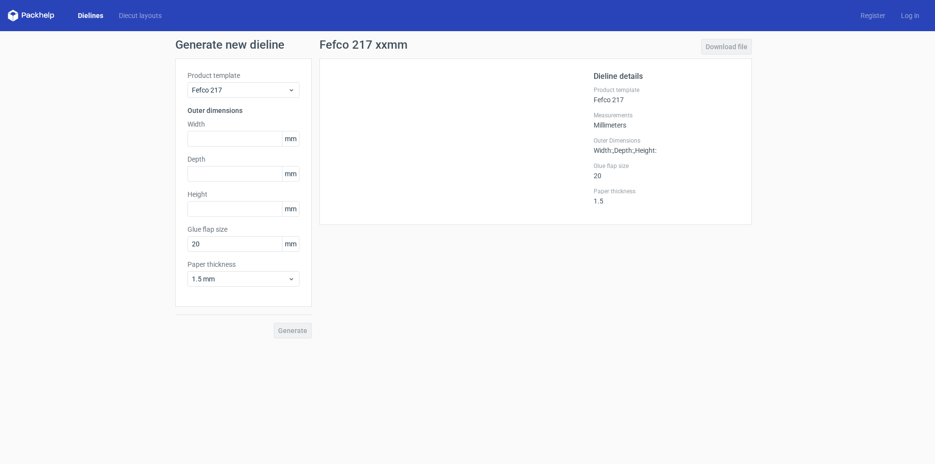
click at [80, 18] on link "Dielines" at bounding box center [90, 16] width 41 height 10
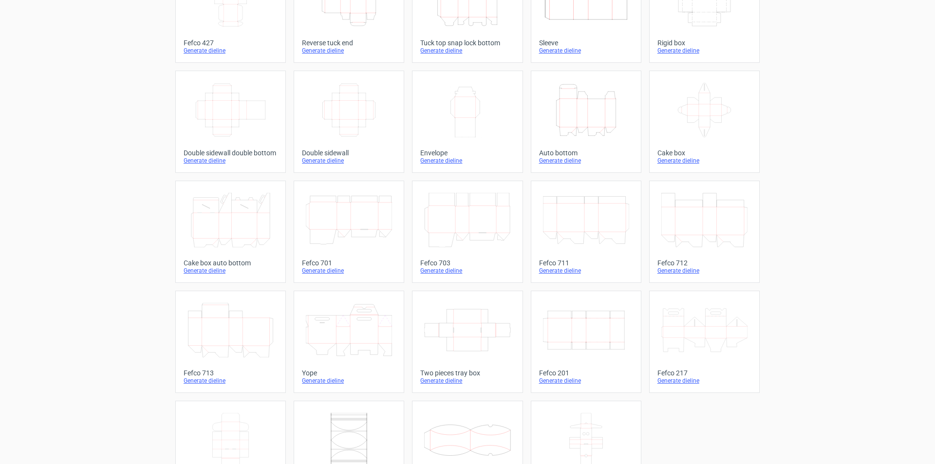
scroll to position [145, 0]
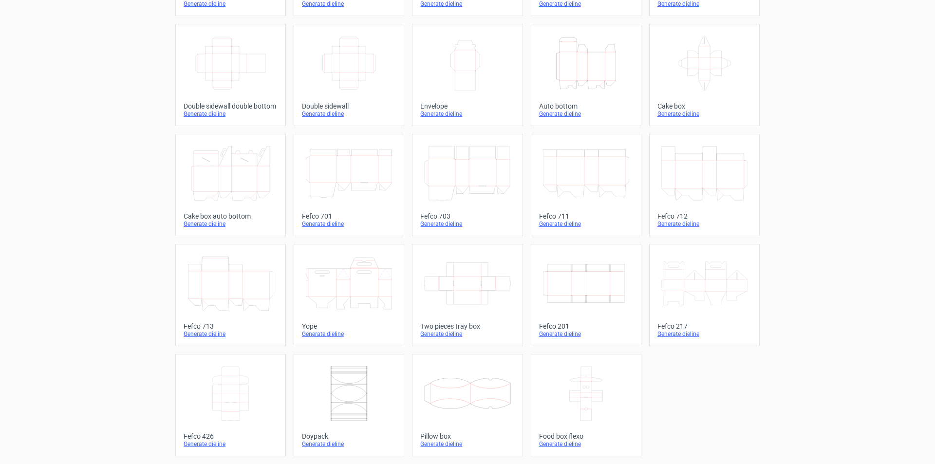
click at [702, 76] on icon at bounding box center [705, 63] width 86 height 55
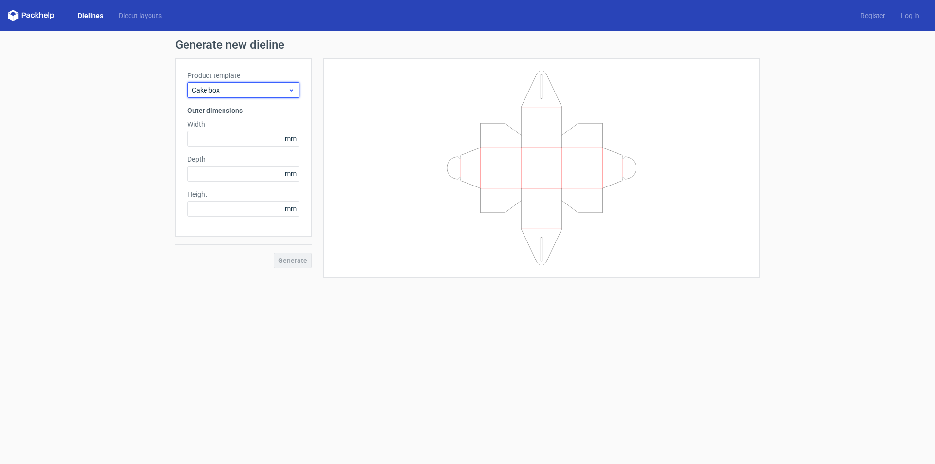
click at [289, 93] on icon at bounding box center [291, 90] width 7 height 8
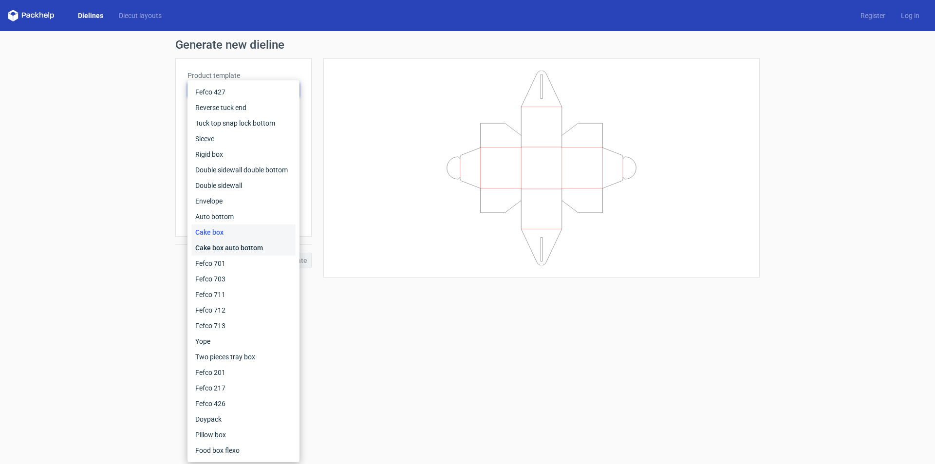
click at [251, 248] on div "Cake box auto bottom" at bounding box center [243, 248] width 104 height 16
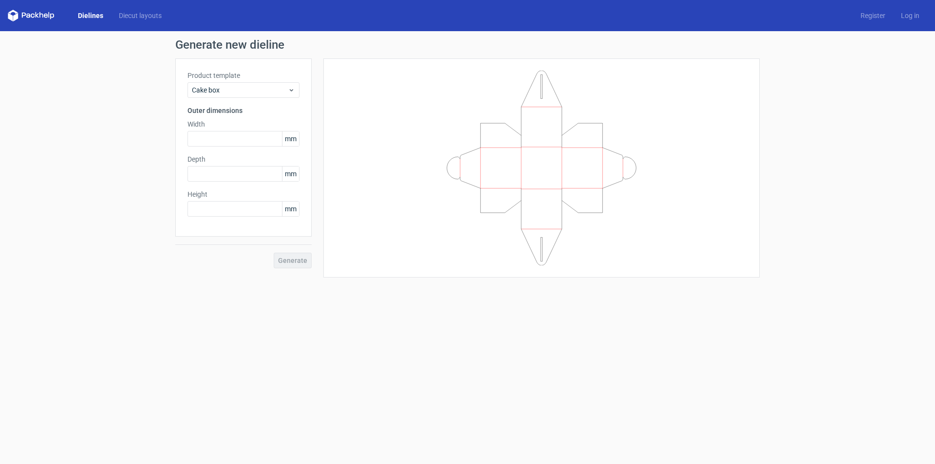
click at [93, 15] on link "Dielines" at bounding box center [90, 16] width 41 height 10
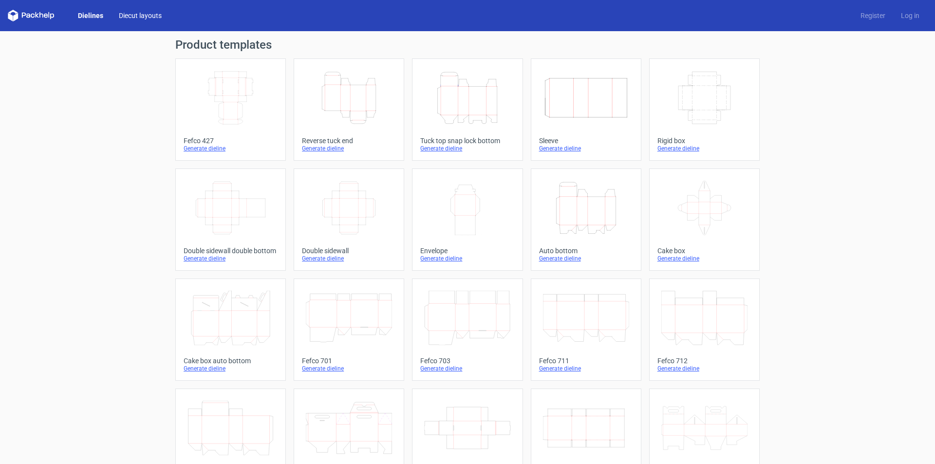
click at [140, 14] on link "Diecut layouts" at bounding box center [140, 16] width 58 height 10
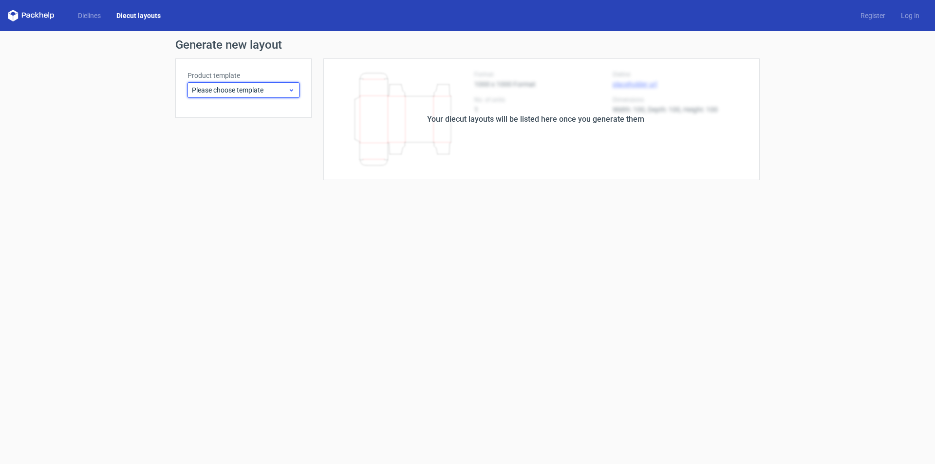
click at [293, 94] on div "Please choose template" at bounding box center [244, 90] width 112 height 16
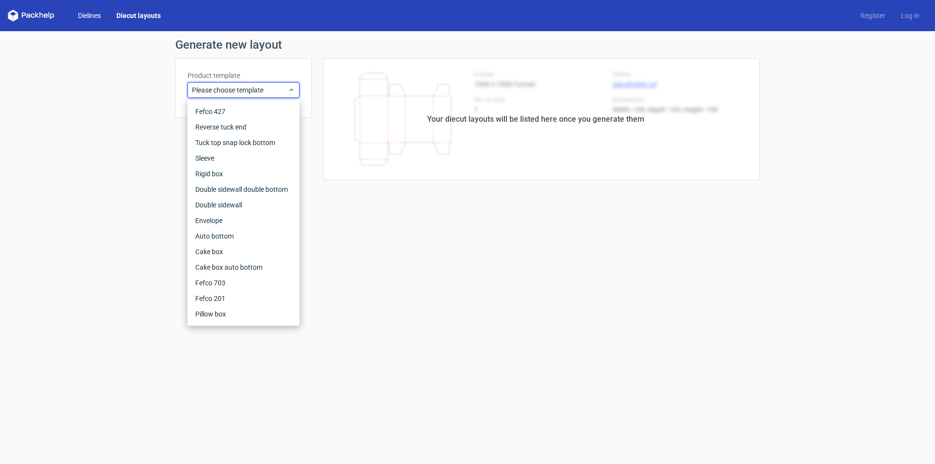
click at [88, 15] on link "Dielines" at bounding box center [89, 16] width 38 height 10
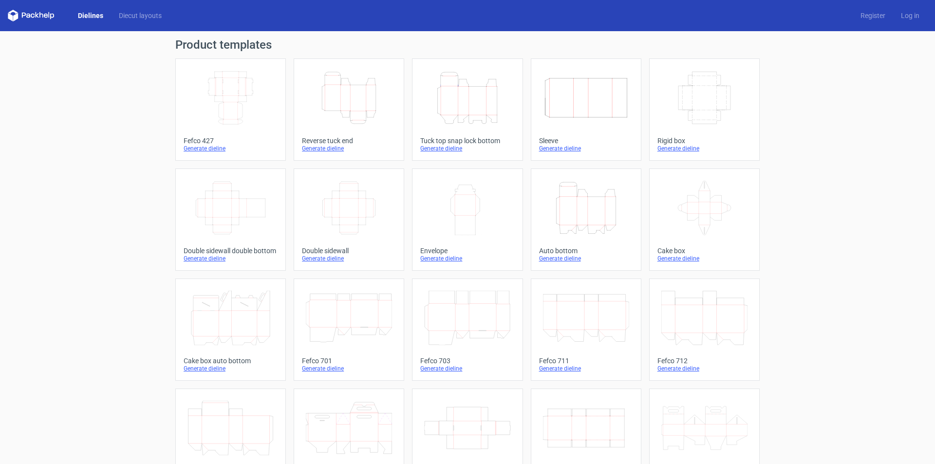
click at [672, 139] on div "Rigid box" at bounding box center [705, 141] width 94 height 8
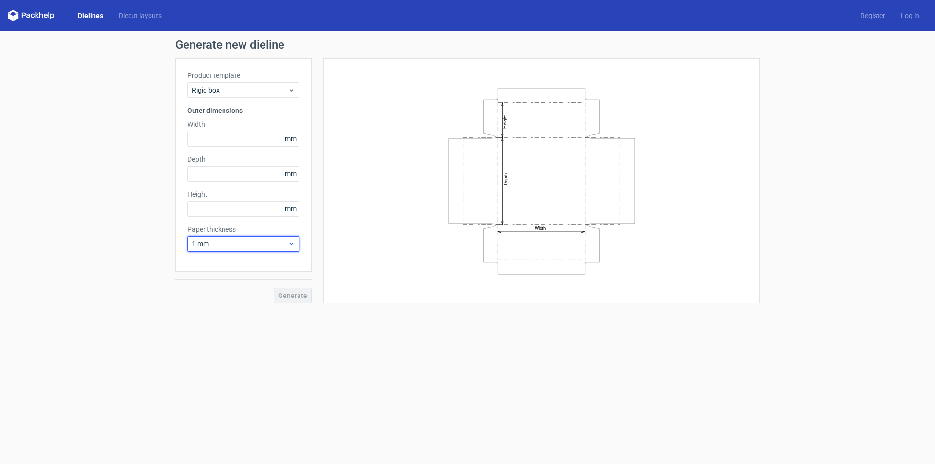
click at [252, 245] on span "1 mm" at bounding box center [240, 244] width 96 height 10
click at [210, 311] on div "1.5 mm" at bounding box center [243, 313] width 104 height 16
click at [288, 139] on span "mm" at bounding box center [290, 139] width 17 height 15
click at [242, 142] on input "text" at bounding box center [244, 139] width 112 height 16
